Goal: Use online tool/utility: Utilize a website feature to perform a specific function

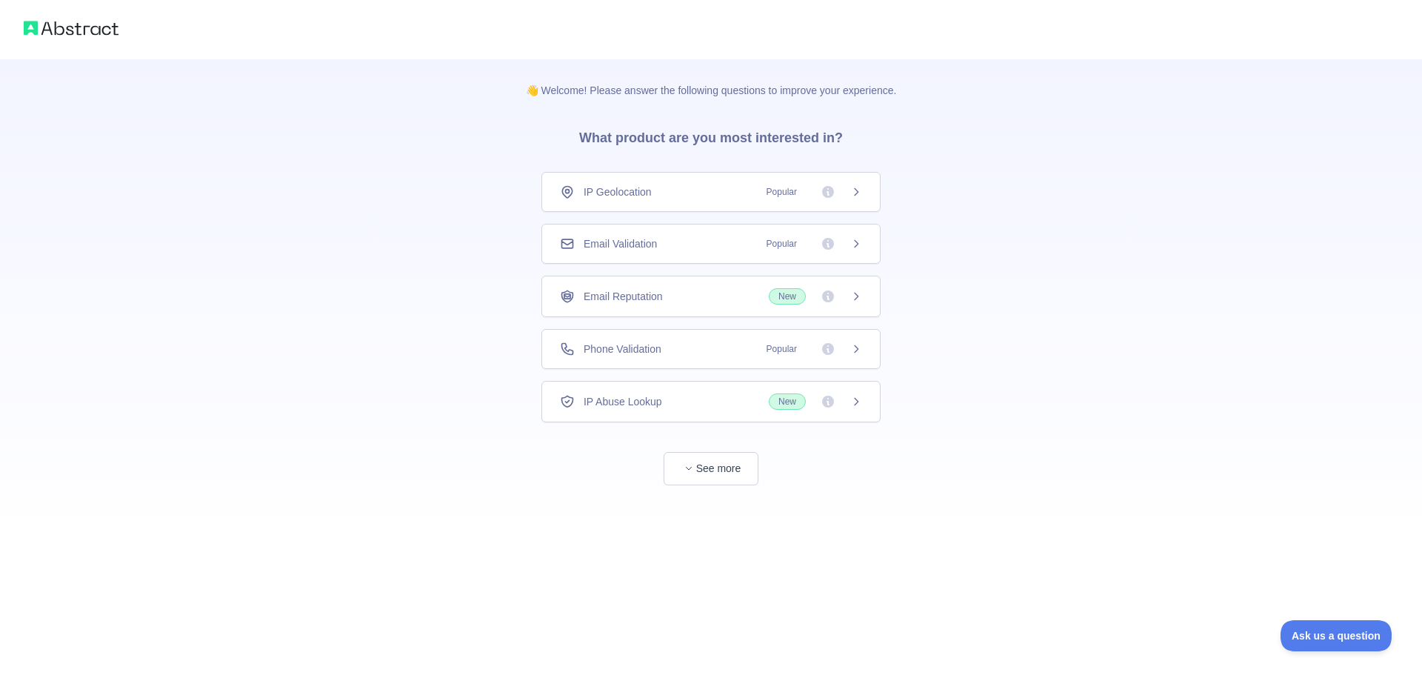
click at [680, 243] on div "Email Validation Popular" at bounding box center [711, 243] width 302 height 15
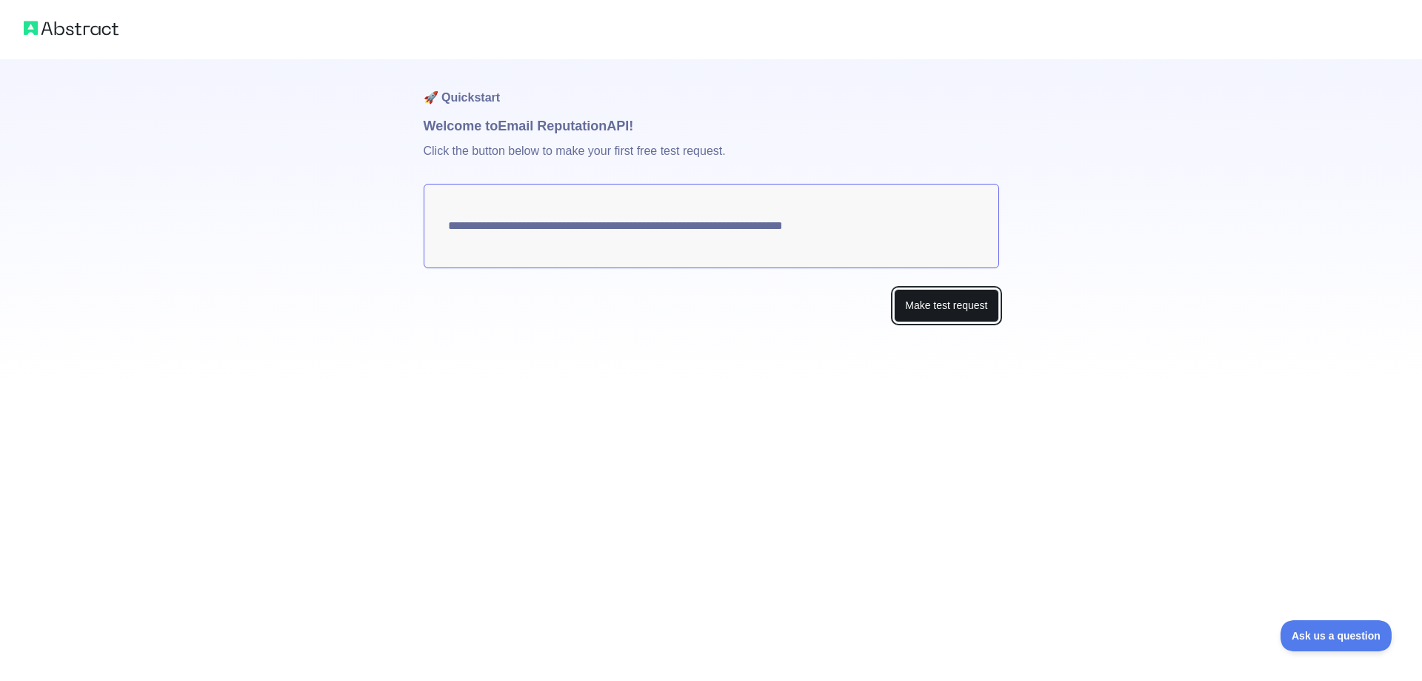
click at [971, 292] on button "Make test request" at bounding box center [946, 305] width 104 height 33
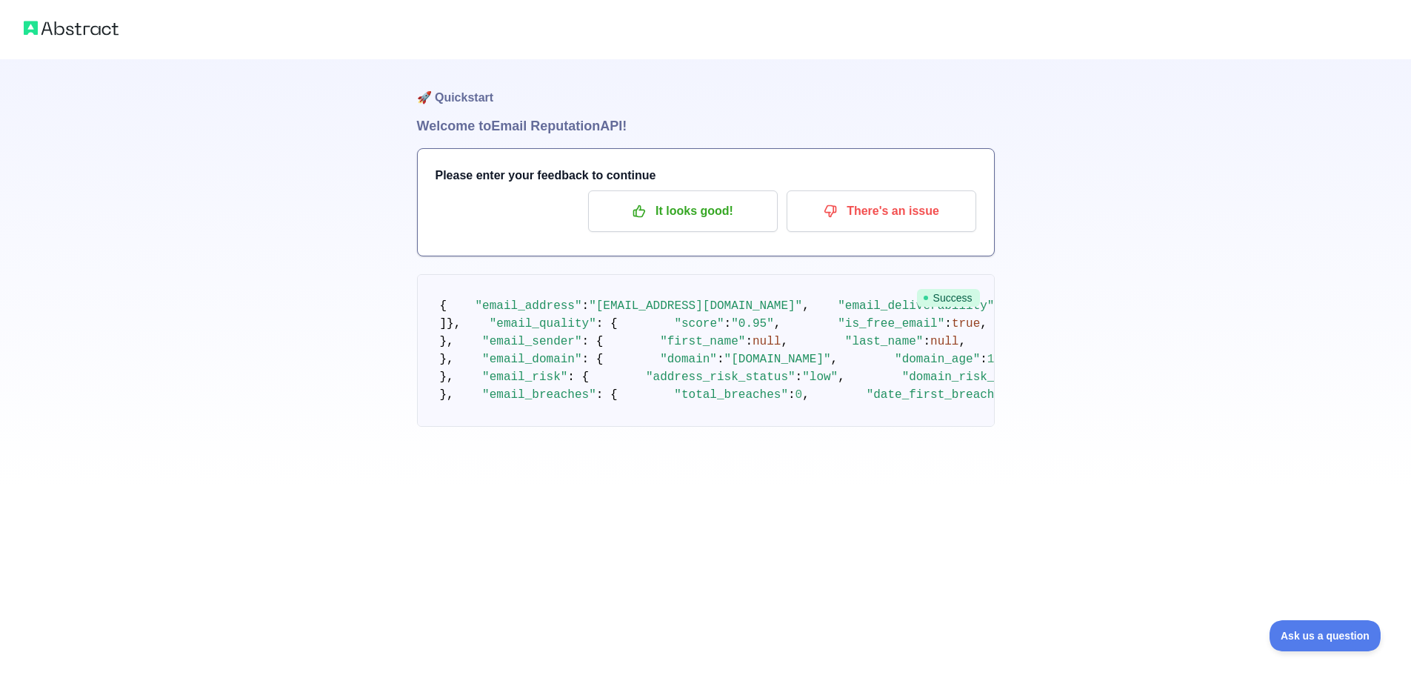
click at [655, 187] on div "Please enter your feedback to continue It looks good! There's an issue" at bounding box center [706, 202] width 576 height 107
click at [687, 204] on p "It looks good!" at bounding box center [682, 210] width 167 height 25
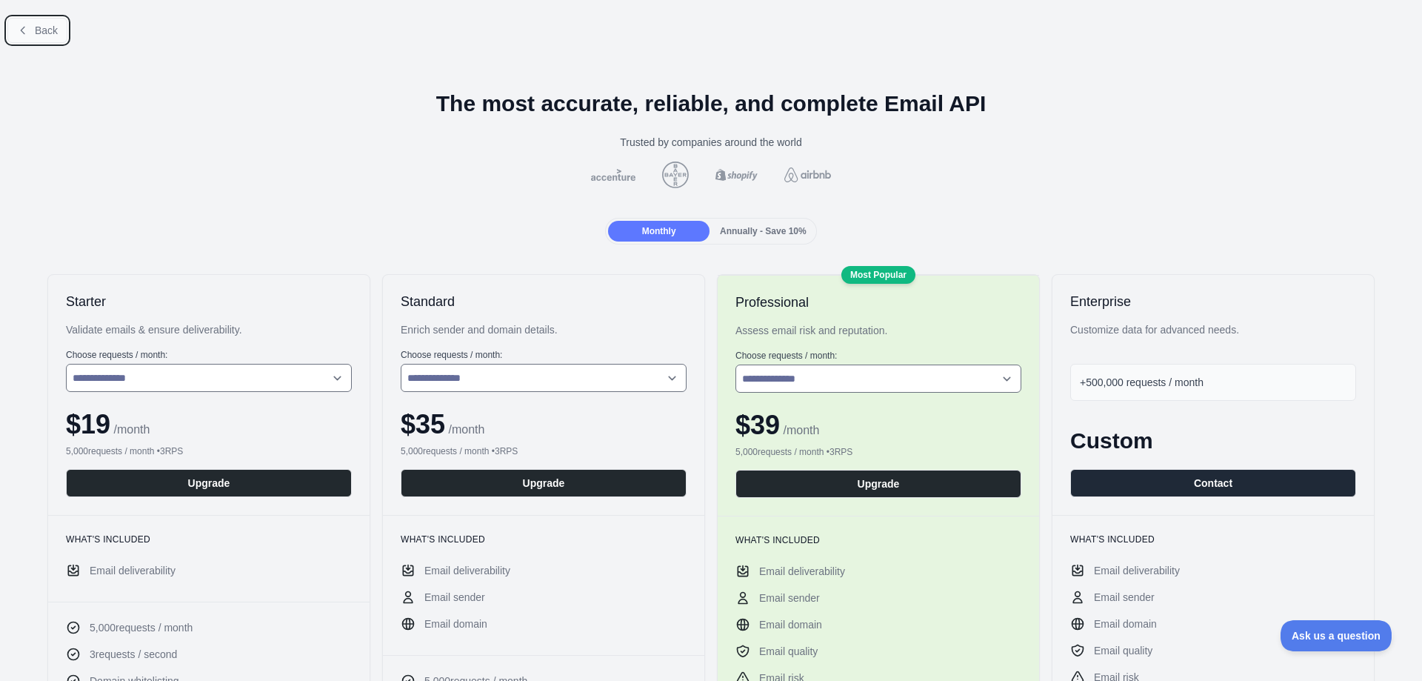
click at [41, 21] on button "Back" at bounding box center [37, 30] width 60 height 25
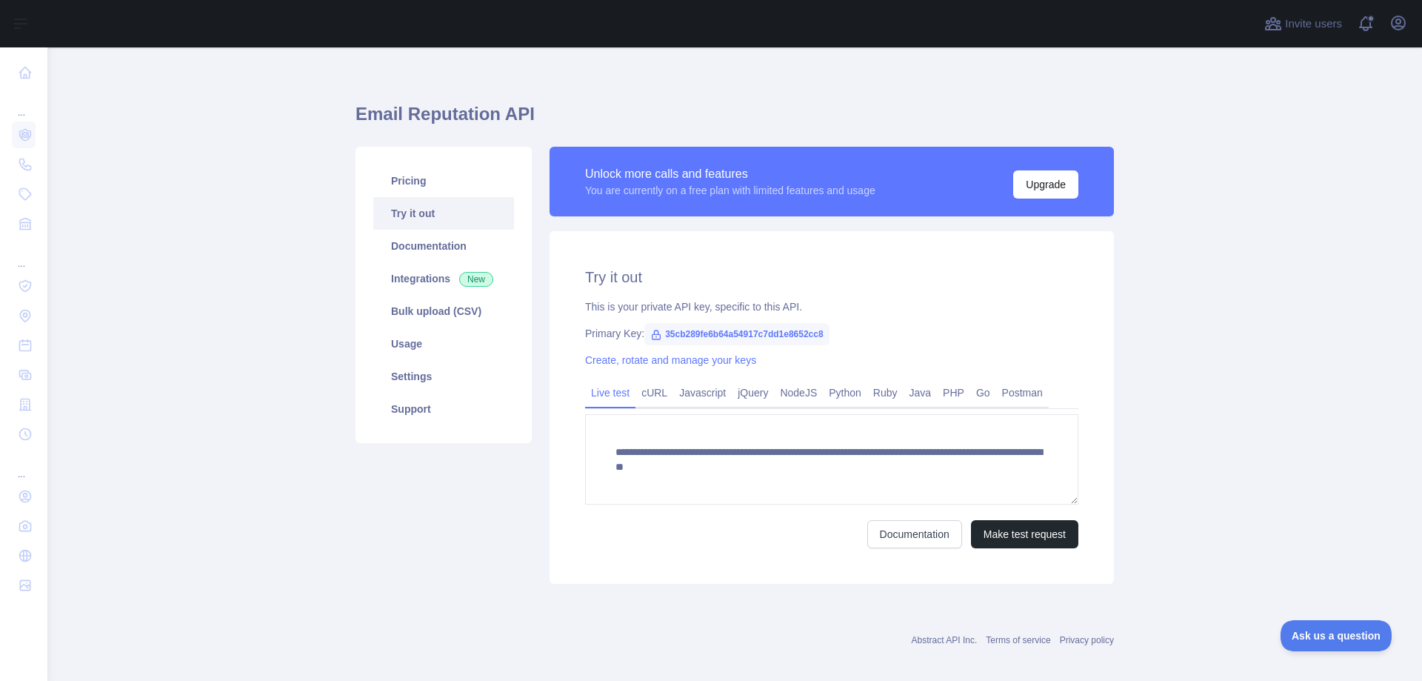
scroll to position [23, 0]
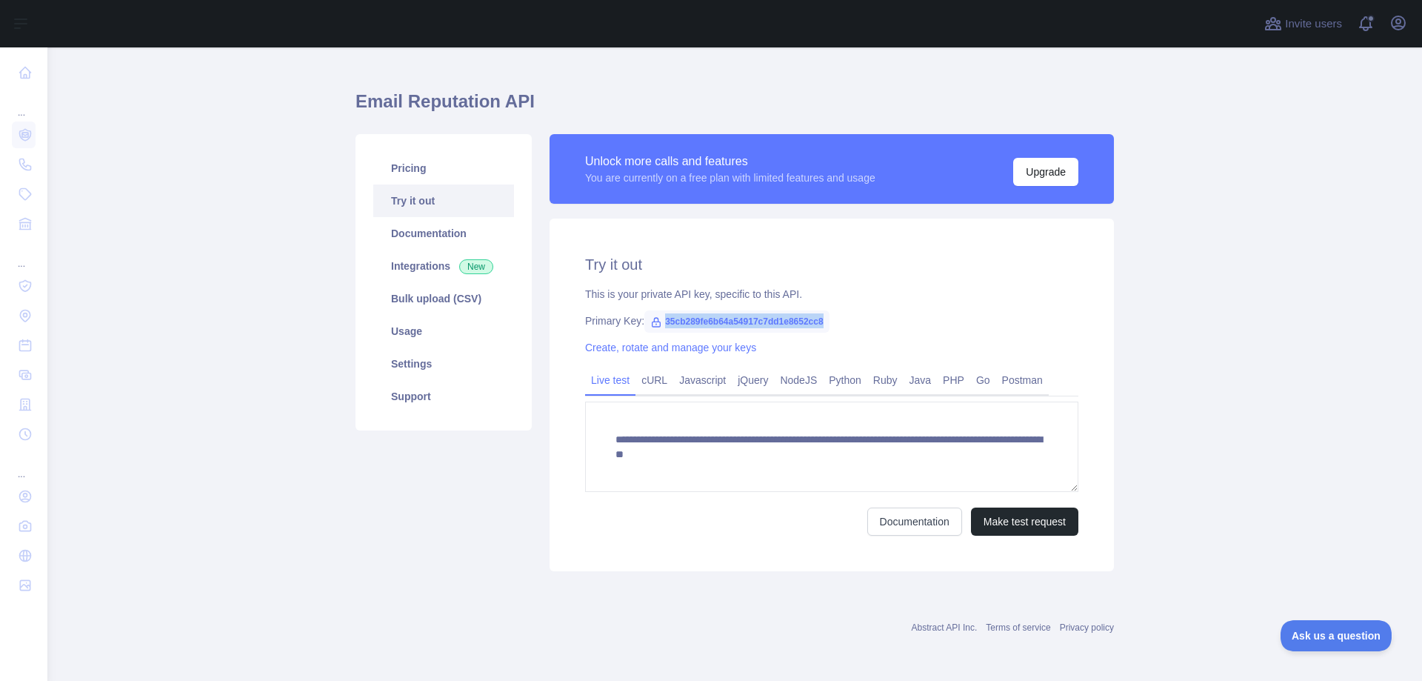
drag, startPoint x: 654, startPoint y: 318, endPoint x: 821, endPoint y: 321, distance: 166.7
click at [821, 321] on span "35cb289fe6b64a54917c7dd1e8652cc8" at bounding box center [736, 321] width 185 height 22
copy span "35cb289fe6b64a54917c7dd1e8652cc8"
